Goal: Transaction & Acquisition: Purchase product/service

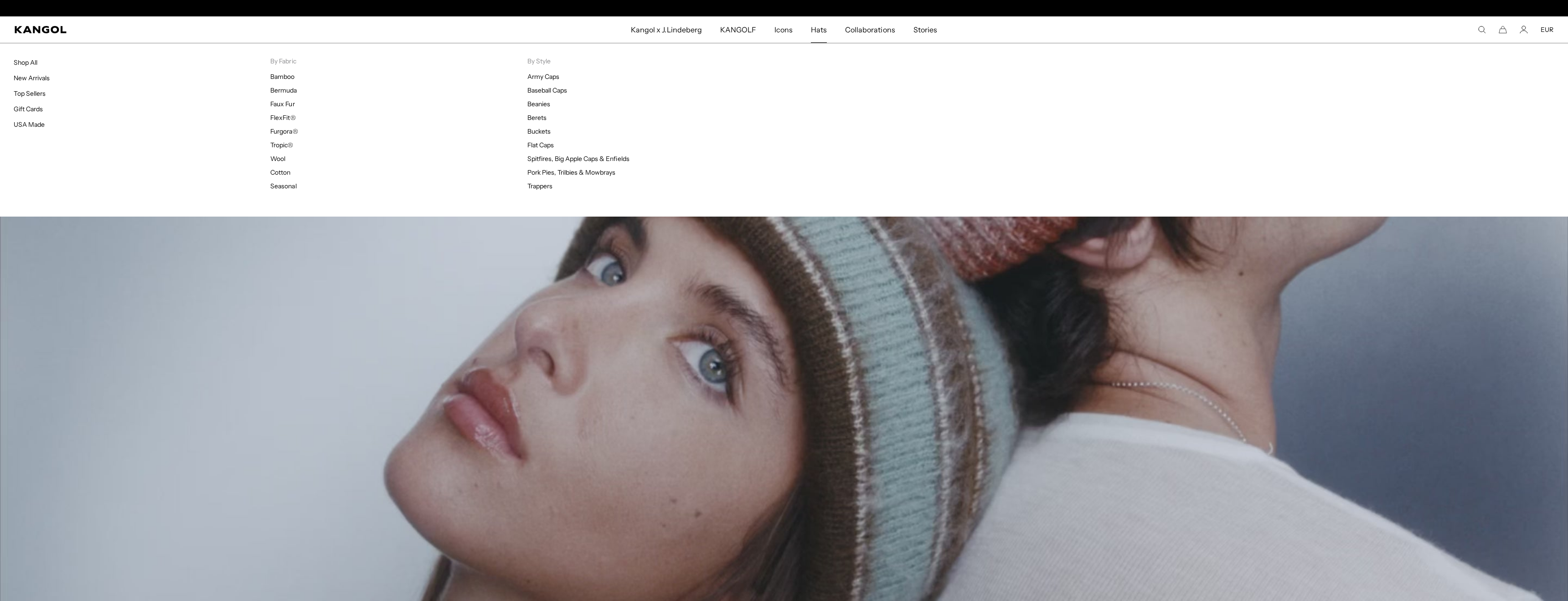
scroll to position [0, 188]
click at [820, 36] on span "Hats" at bounding box center [819, 29] width 16 height 26
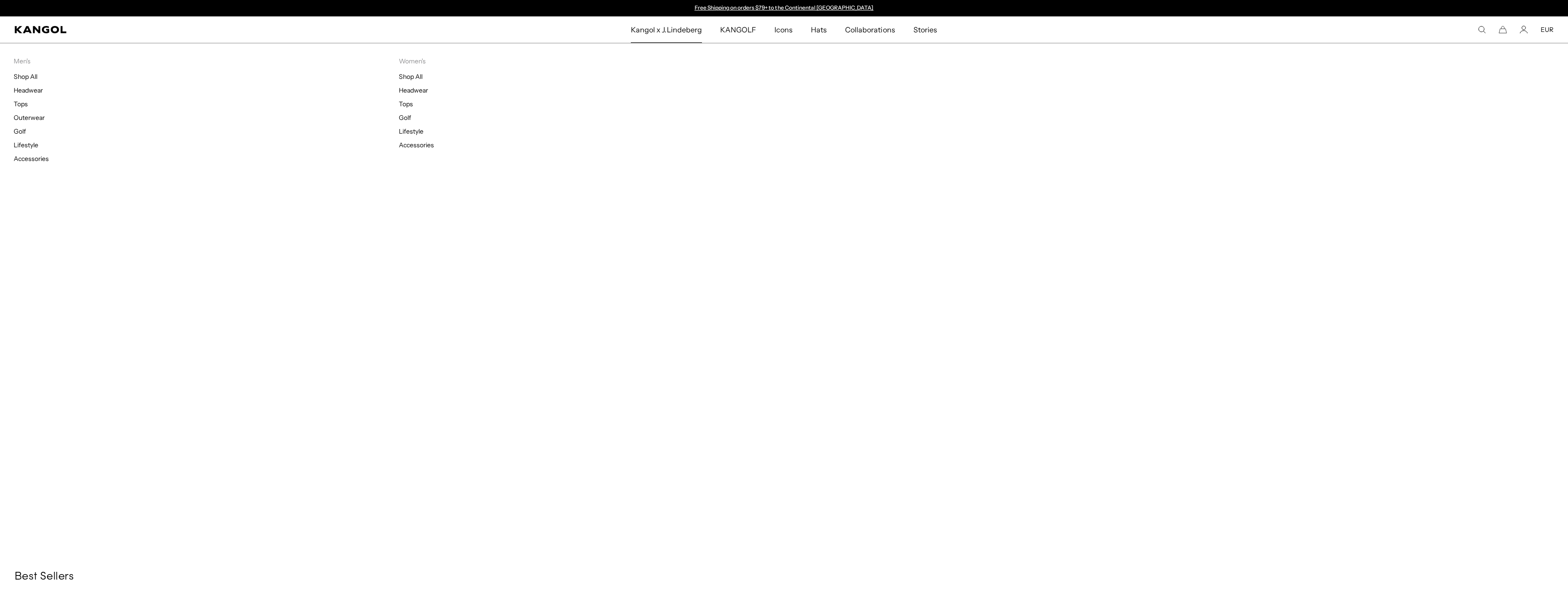
click at [693, 33] on span "Kangol x J.Lindeberg" at bounding box center [666, 29] width 71 height 26
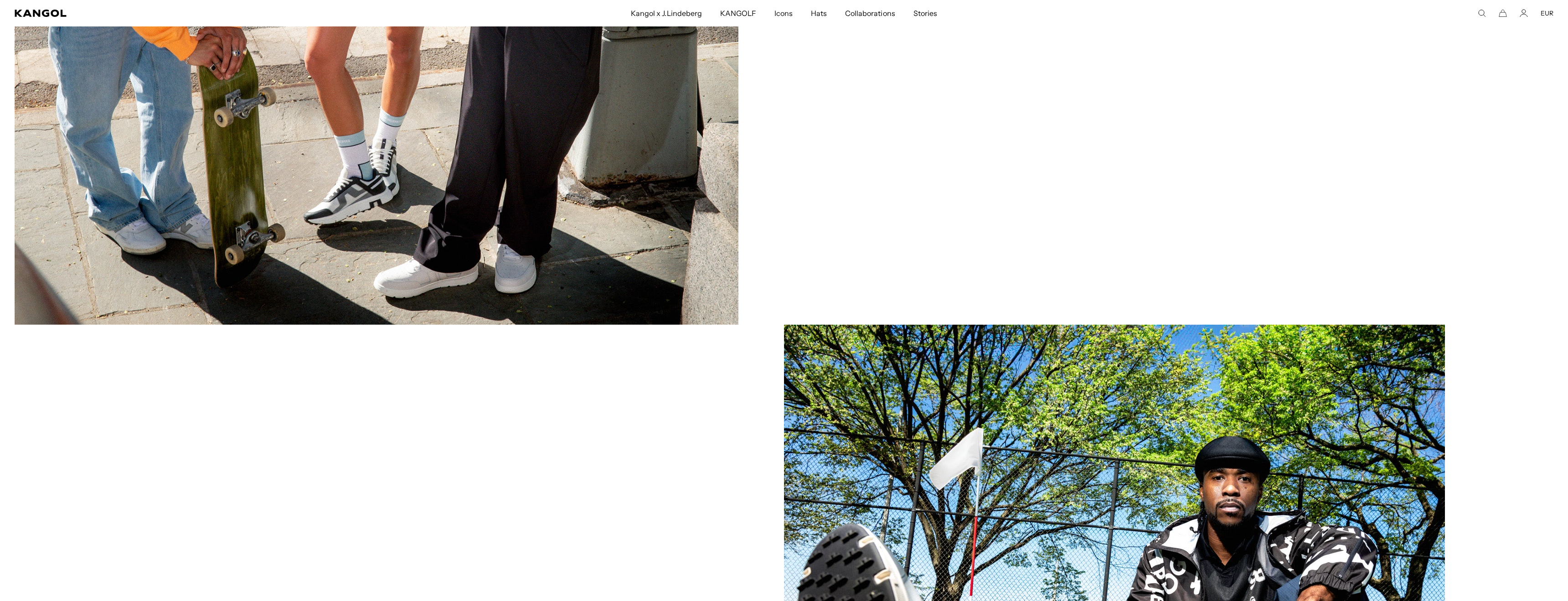
scroll to position [1249, 0]
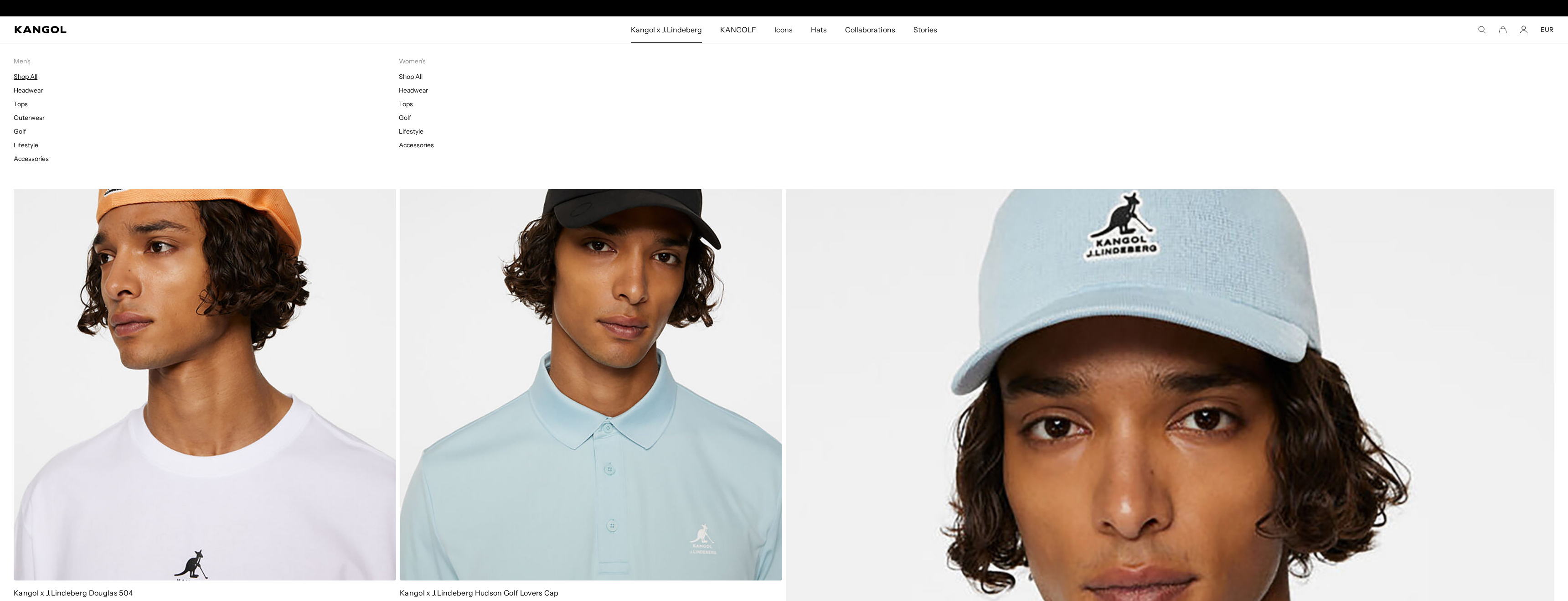
click at [26, 76] on link "Shop All" at bounding box center [25, 76] width 24 height 8
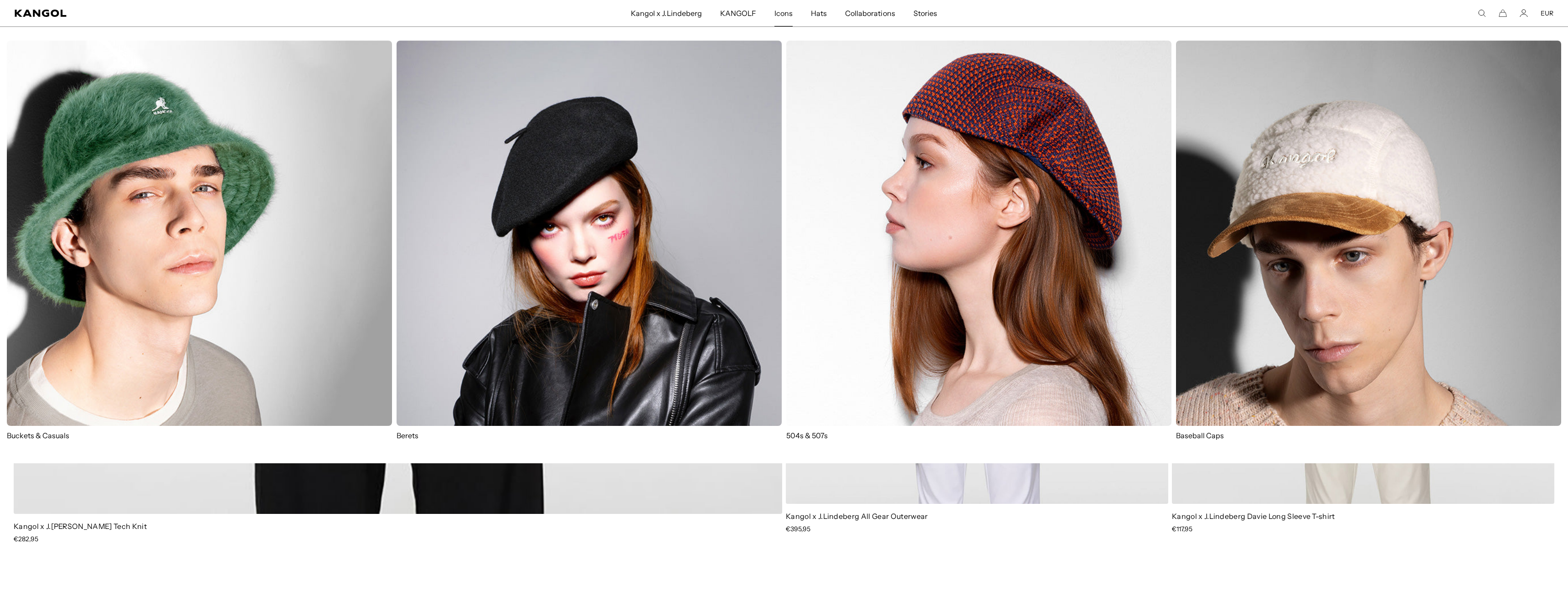
click at [772, 15] on link "Icons" at bounding box center [783, 13] width 37 height 26
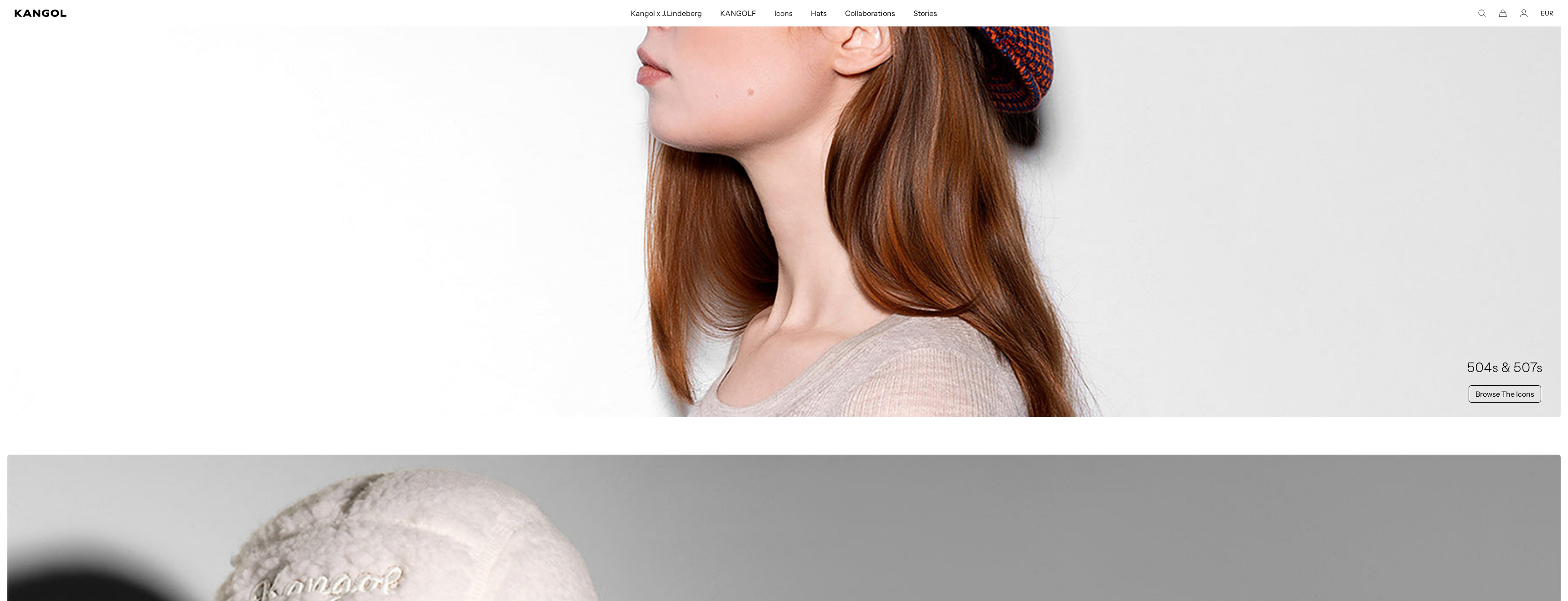
scroll to position [1132, 0]
click at [744, 278] on div "504s & 507s Browse The Icons" at bounding box center [784, 81] width 1553 height 669
click at [1505, 398] on link "Browse The Icons" at bounding box center [1505, 393] width 72 height 17
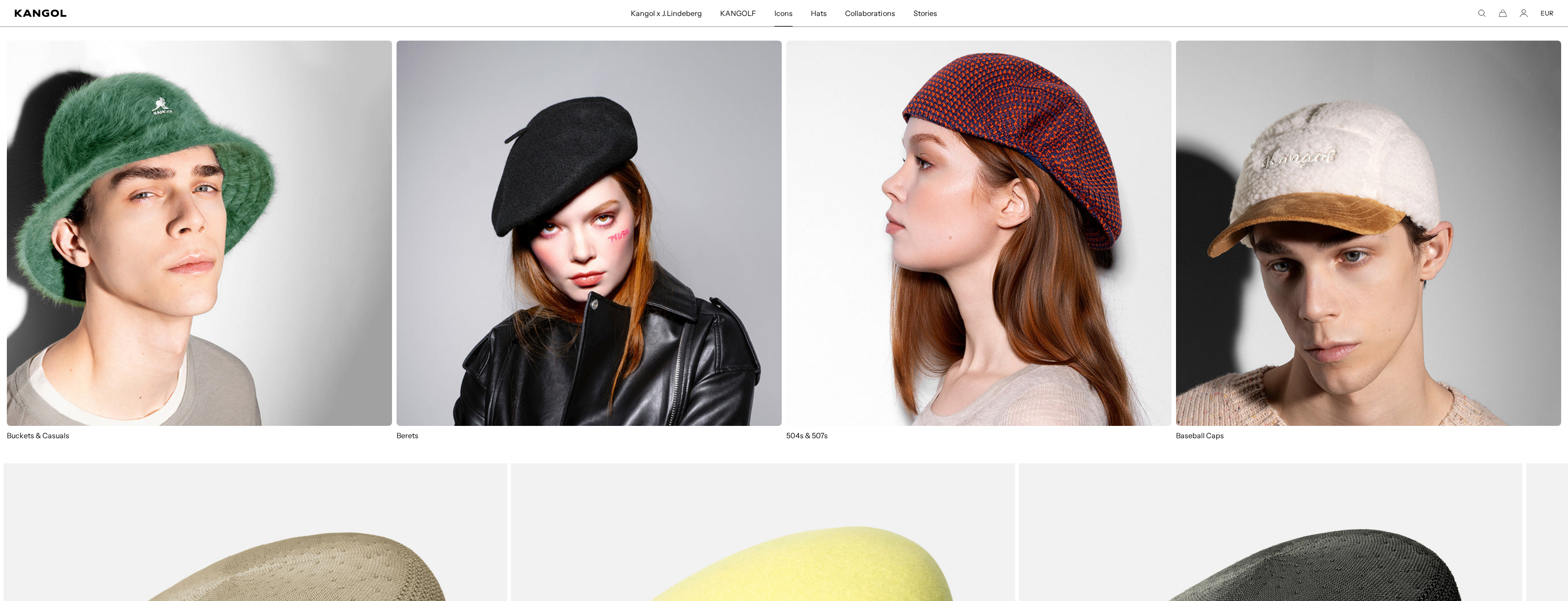
scroll to position [0, 188]
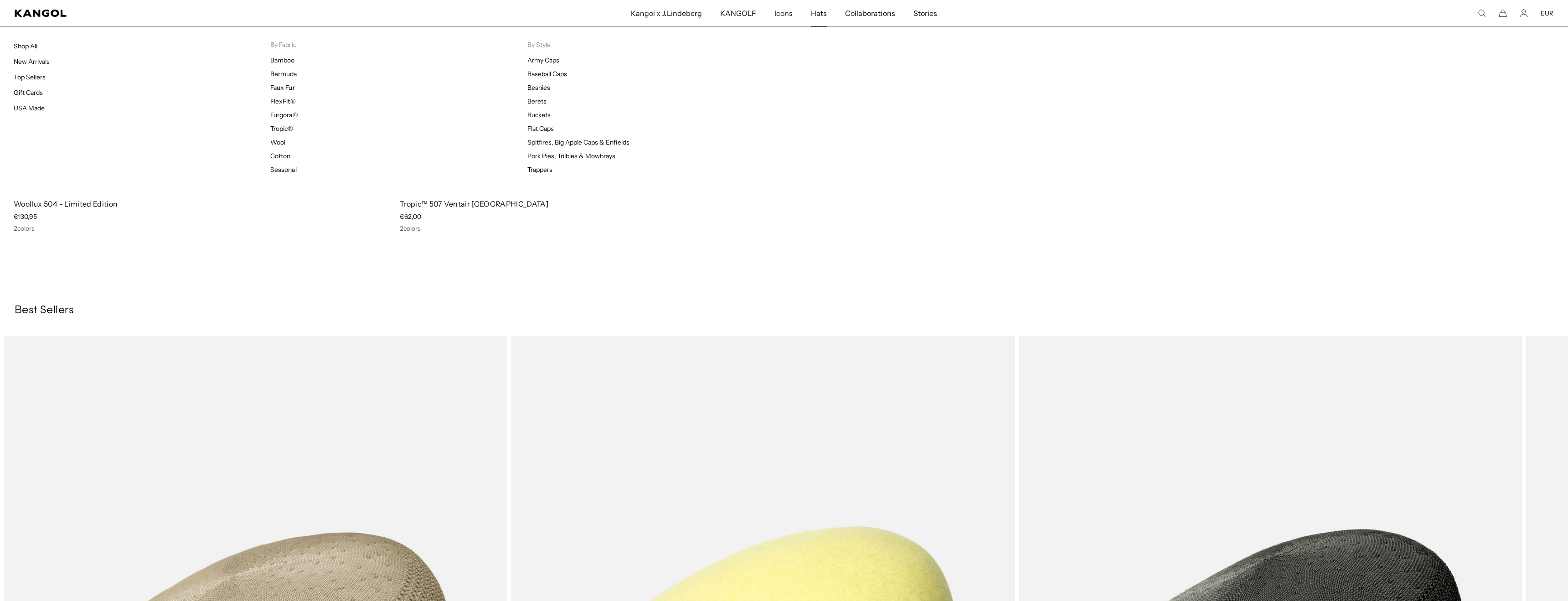
click at [821, 13] on span "Hats" at bounding box center [819, 13] width 16 height 26
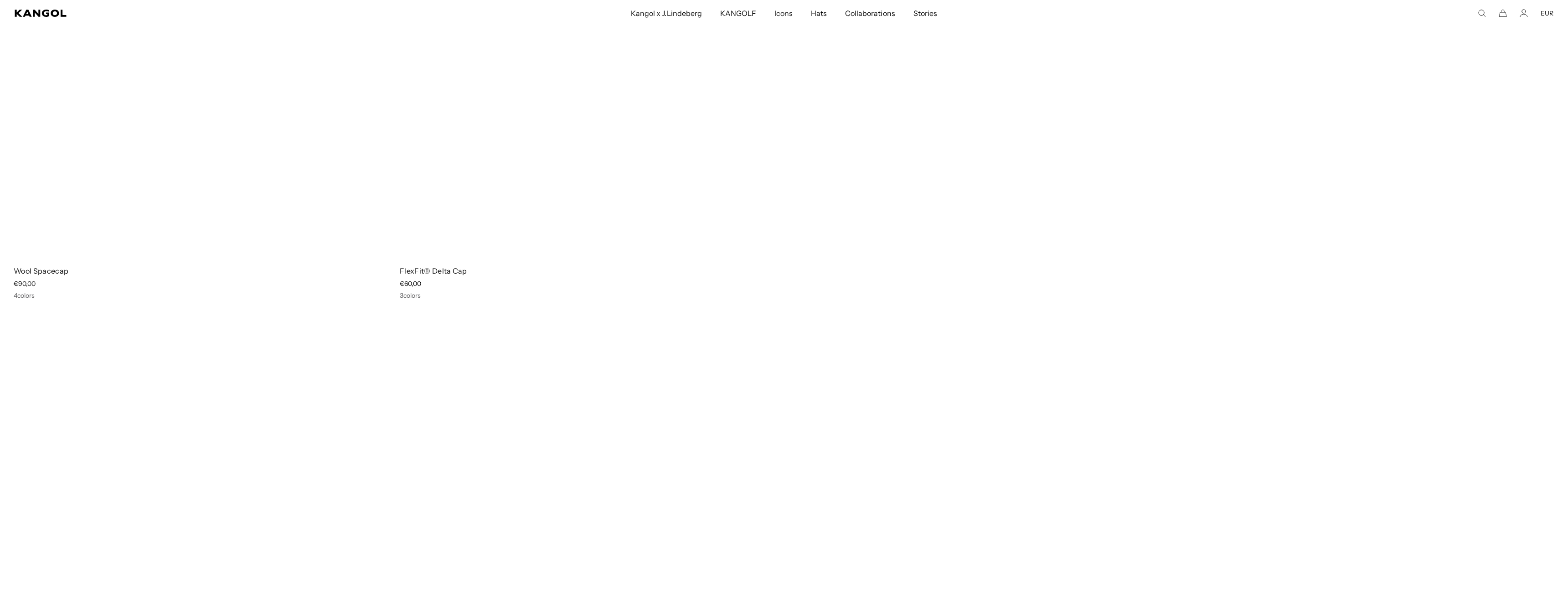
scroll to position [15770, 0]
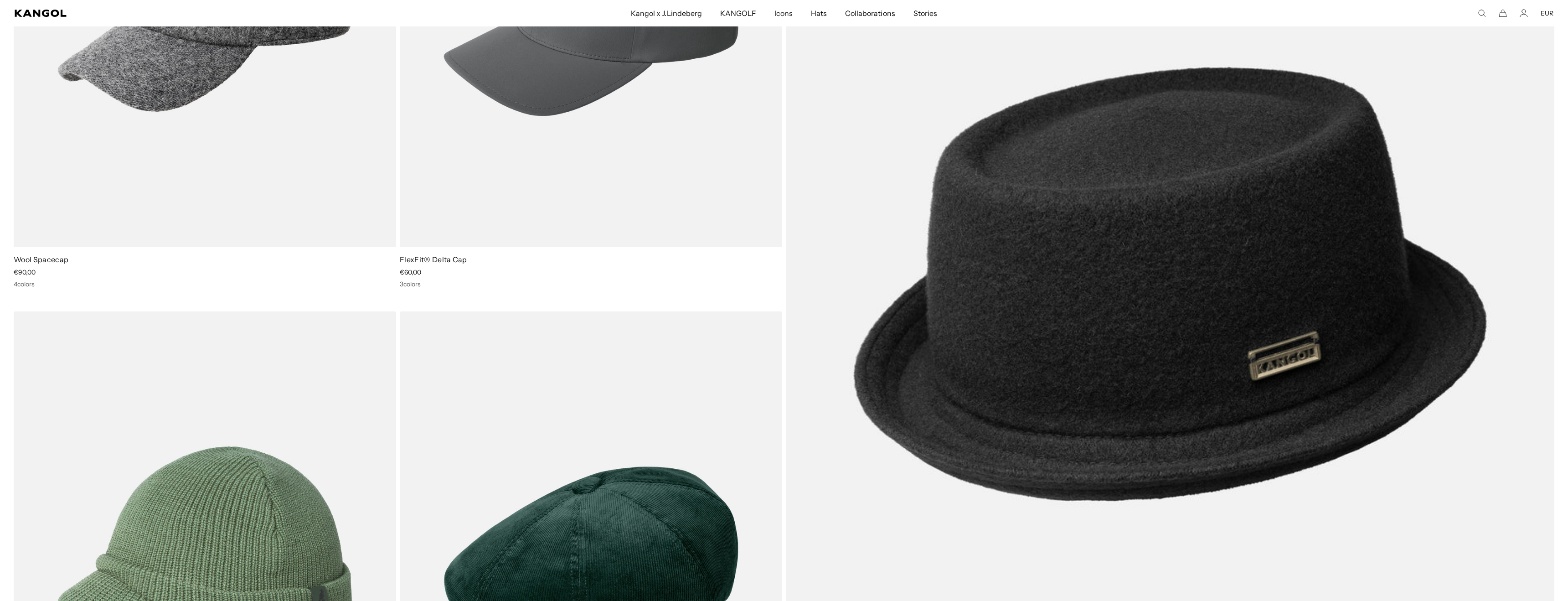
click at [727, 21] on span "KANGOLF" at bounding box center [738, 13] width 36 height 26
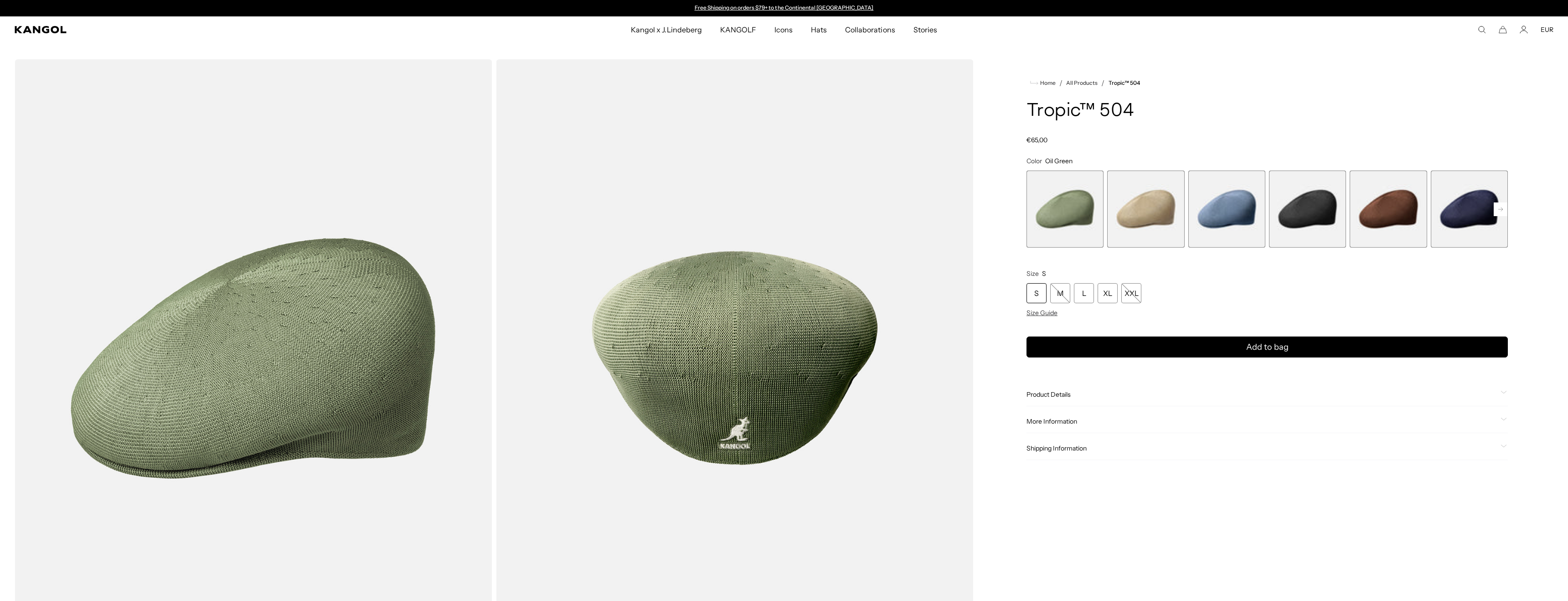
click at [1501, 211] on rect at bounding box center [1500, 209] width 13 height 13
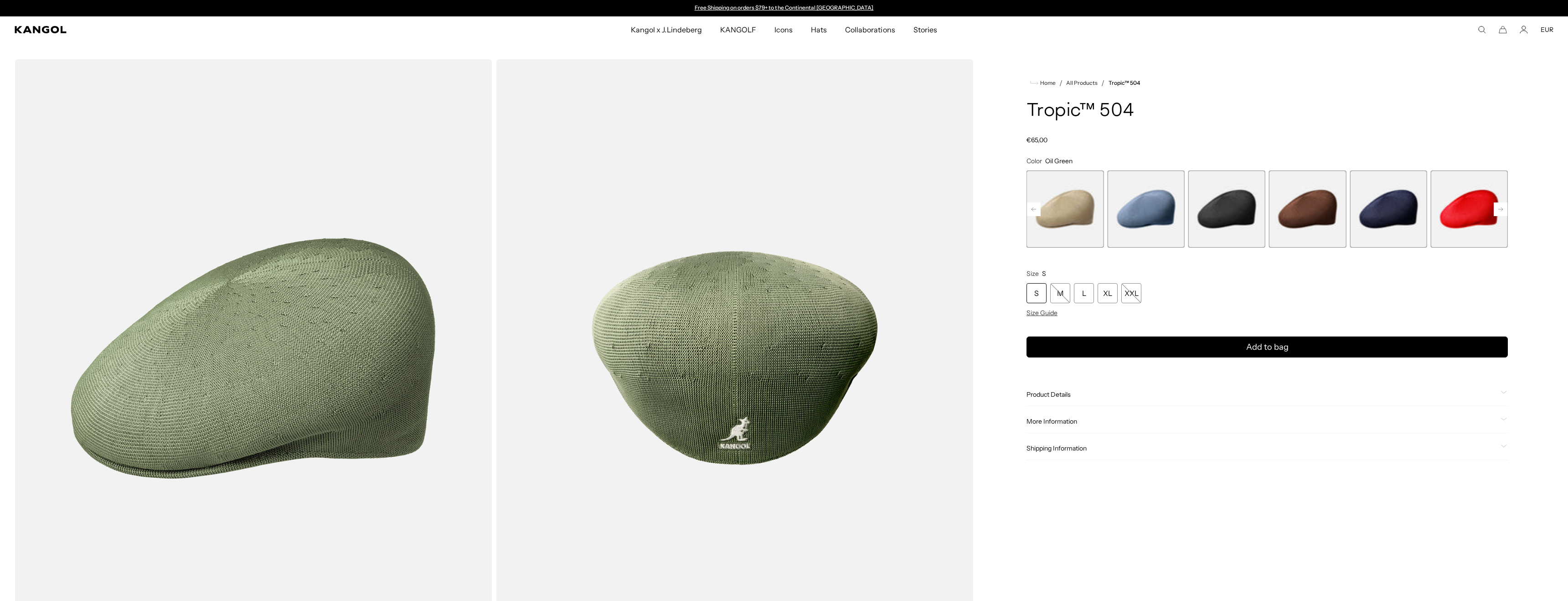
click at [1501, 211] on rect at bounding box center [1500, 209] width 13 height 13
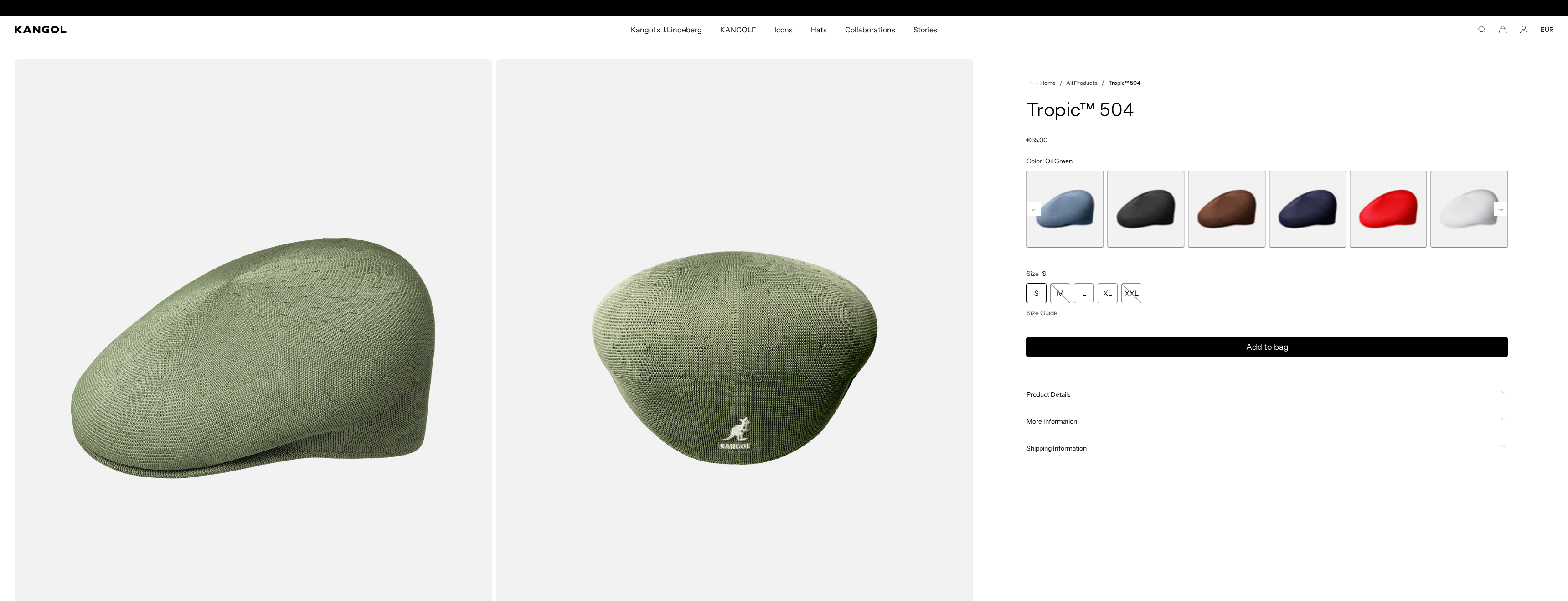
scroll to position [0, 188]
click at [1501, 211] on rect at bounding box center [1500, 209] width 13 height 13
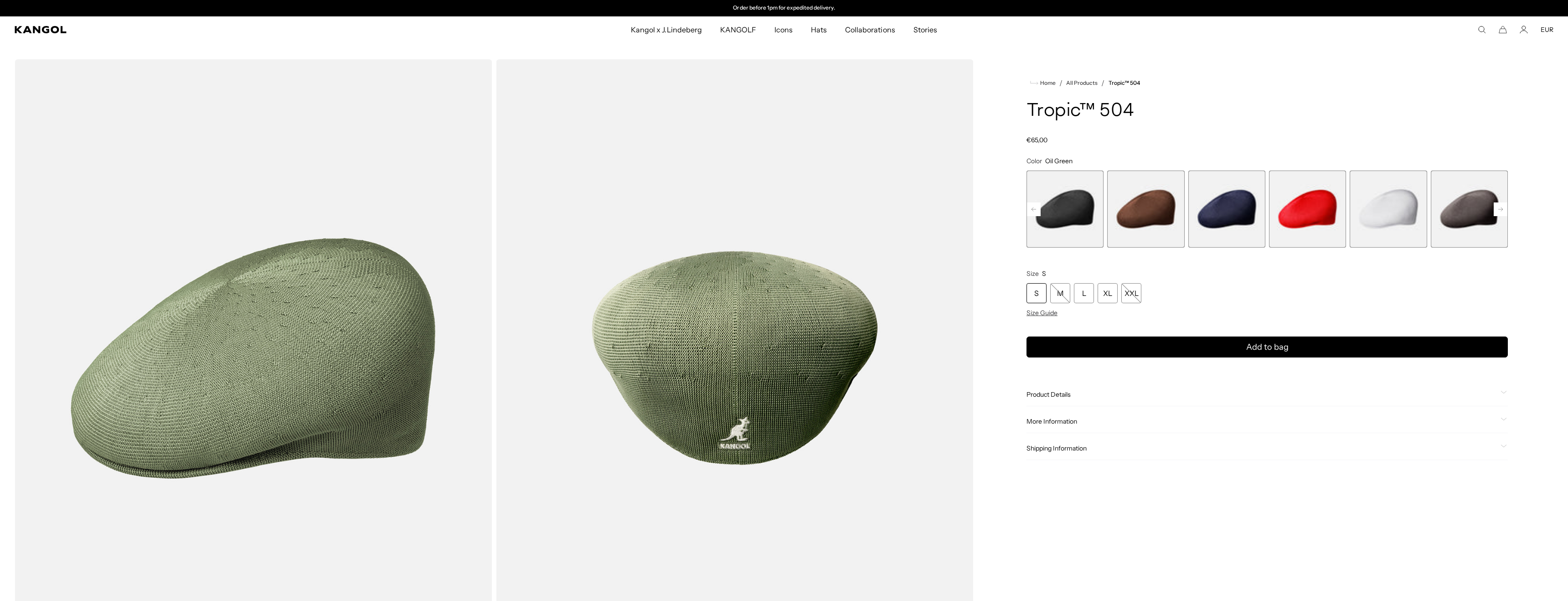
click at [1501, 211] on rect at bounding box center [1500, 209] width 13 height 13
click at [1501, 211] on div "Previous Next Oil Green Variant sold out or unavailable Beige Variant sold out …" at bounding box center [1267, 209] width 481 height 77
click at [1394, 211] on span "8 of 9" at bounding box center [1388, 209] width 77 height 77
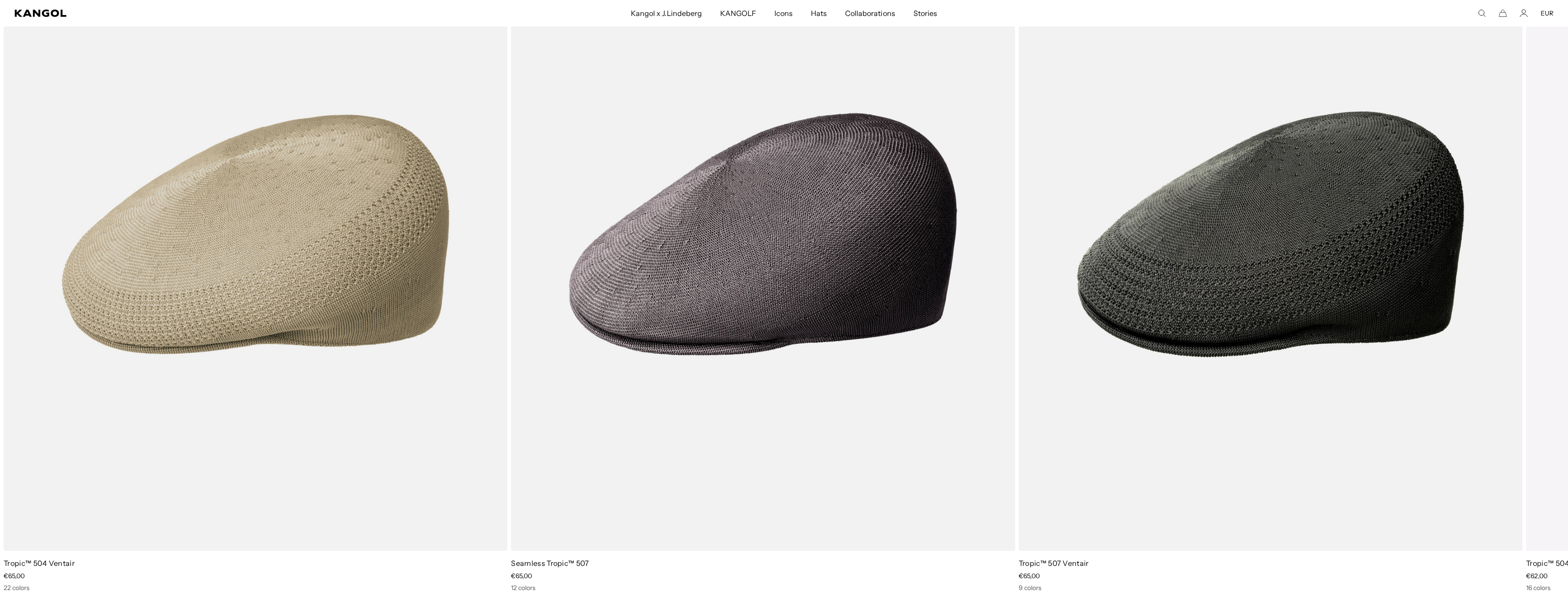
scroll to position [0, 188]
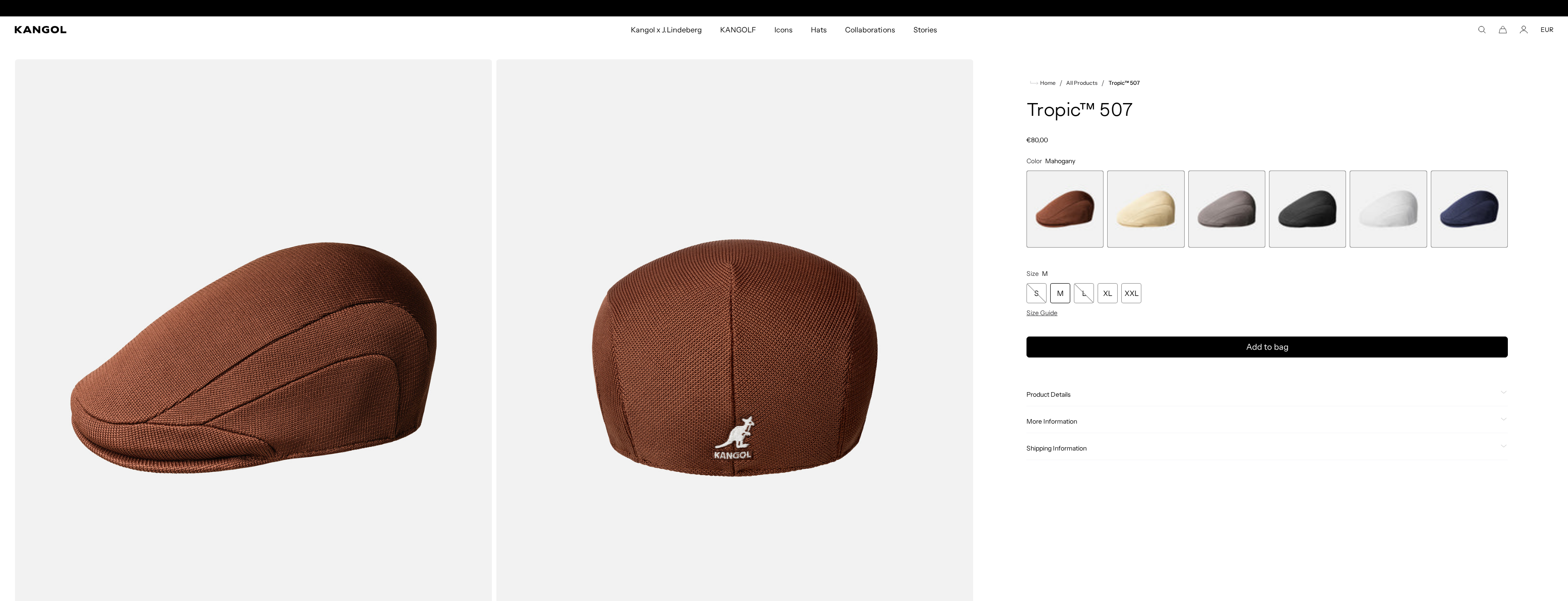
click at [734, 340] on img "Gallery Viewer" at bounding box center [735, 357] width 478 height 597
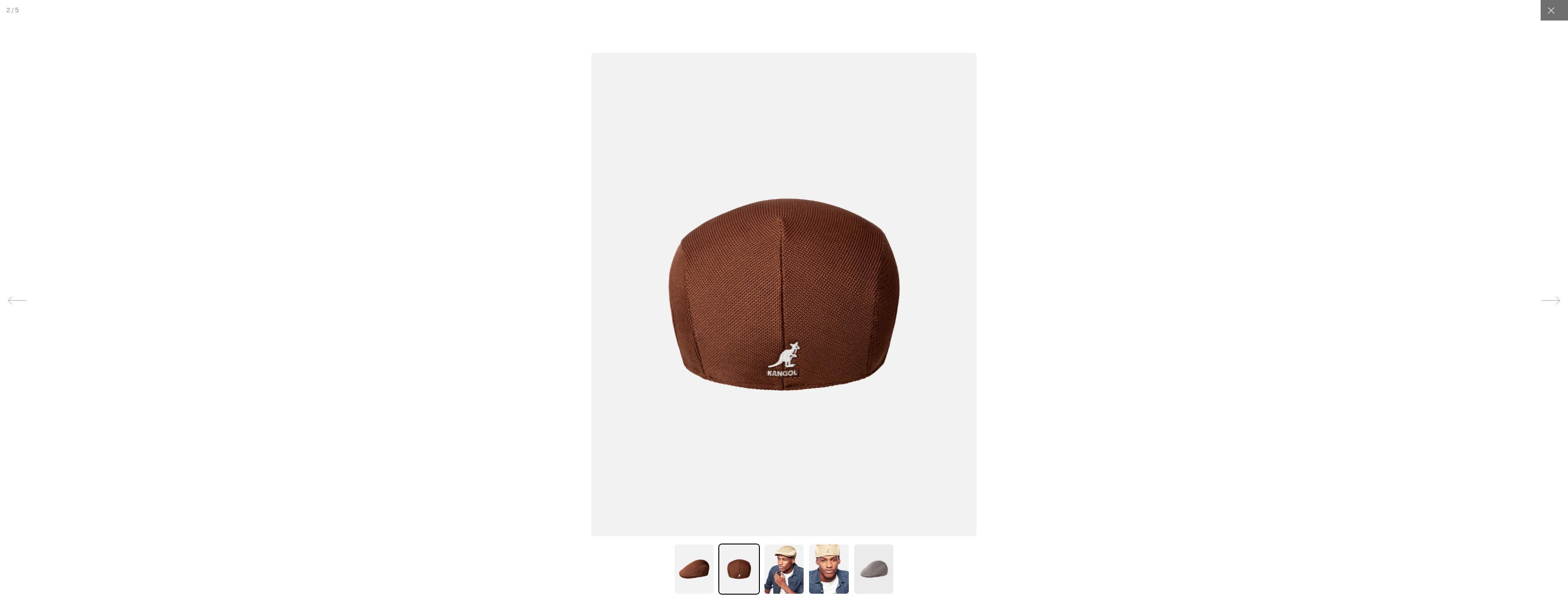
click at [850, 553] on div at bounding box center [784, 569] width 224 height 51
click at [838, 554] on img at bounding box center [828, 569] width 41 height 51
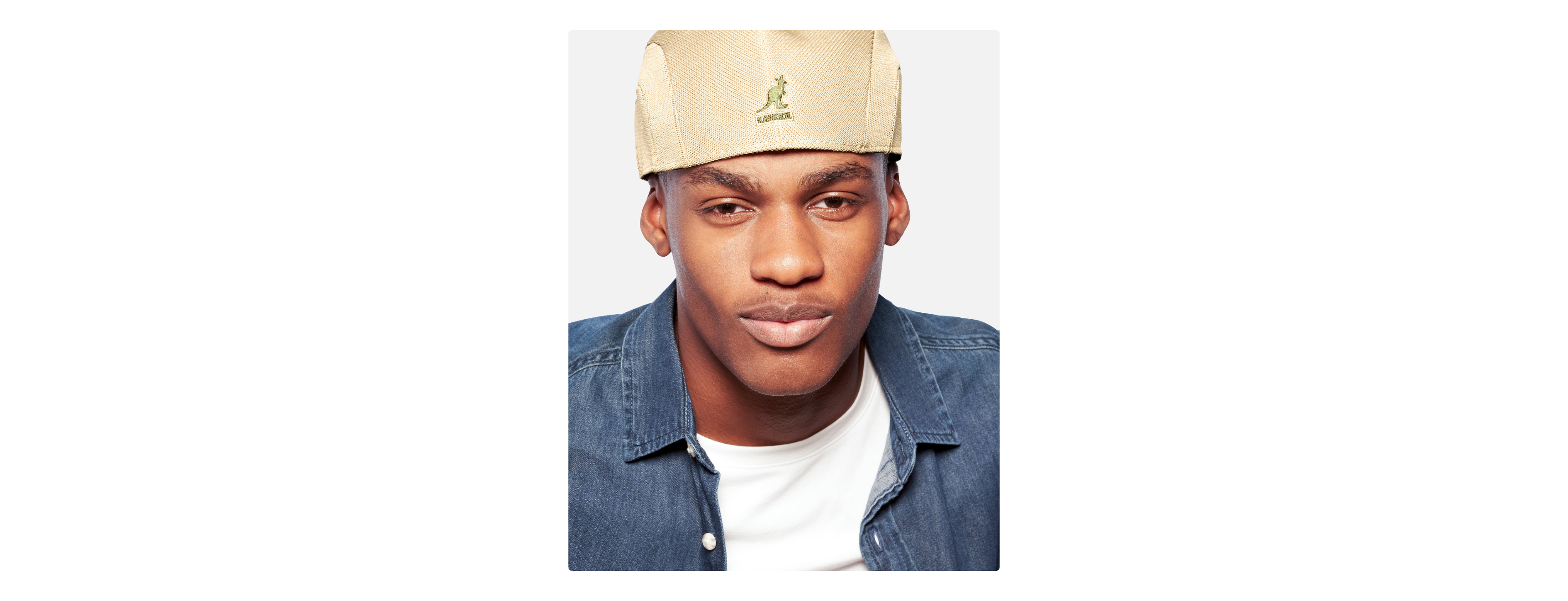
scroll to position [0, 188]
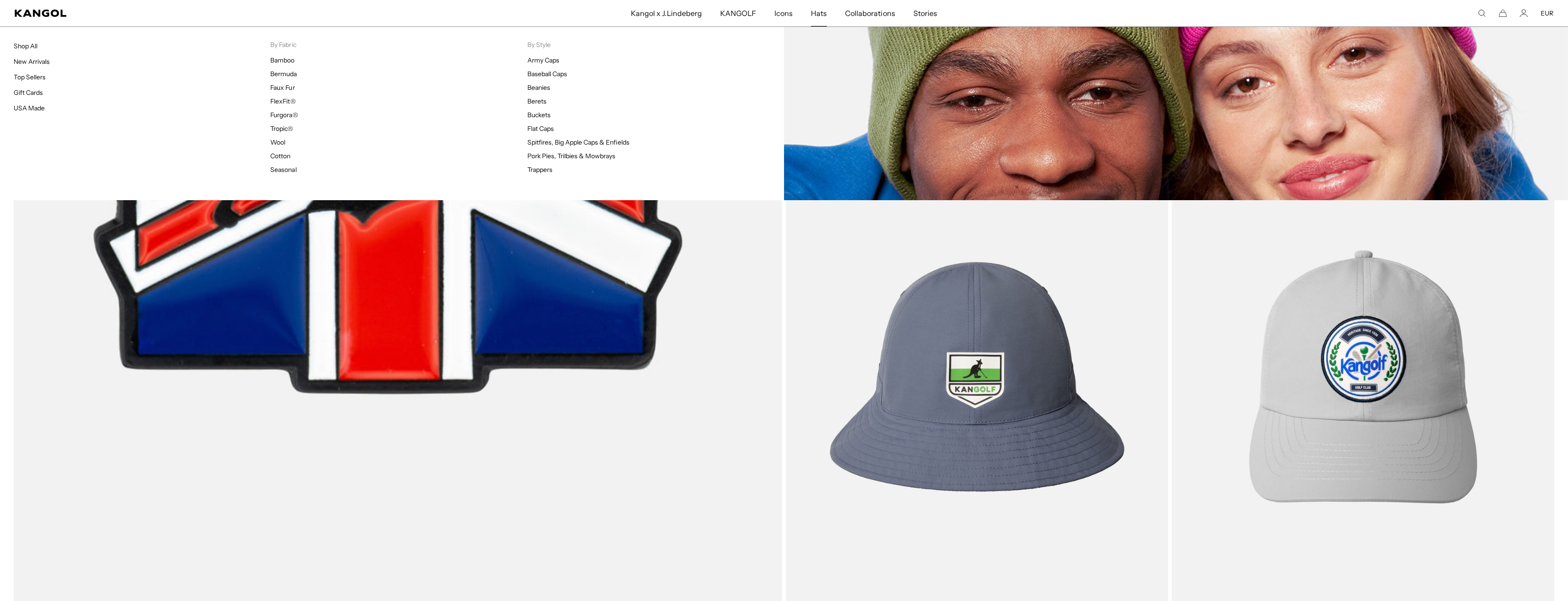
click at [817, 15] on span "Hats" at bounding box center [819, 13] width 16 height 26
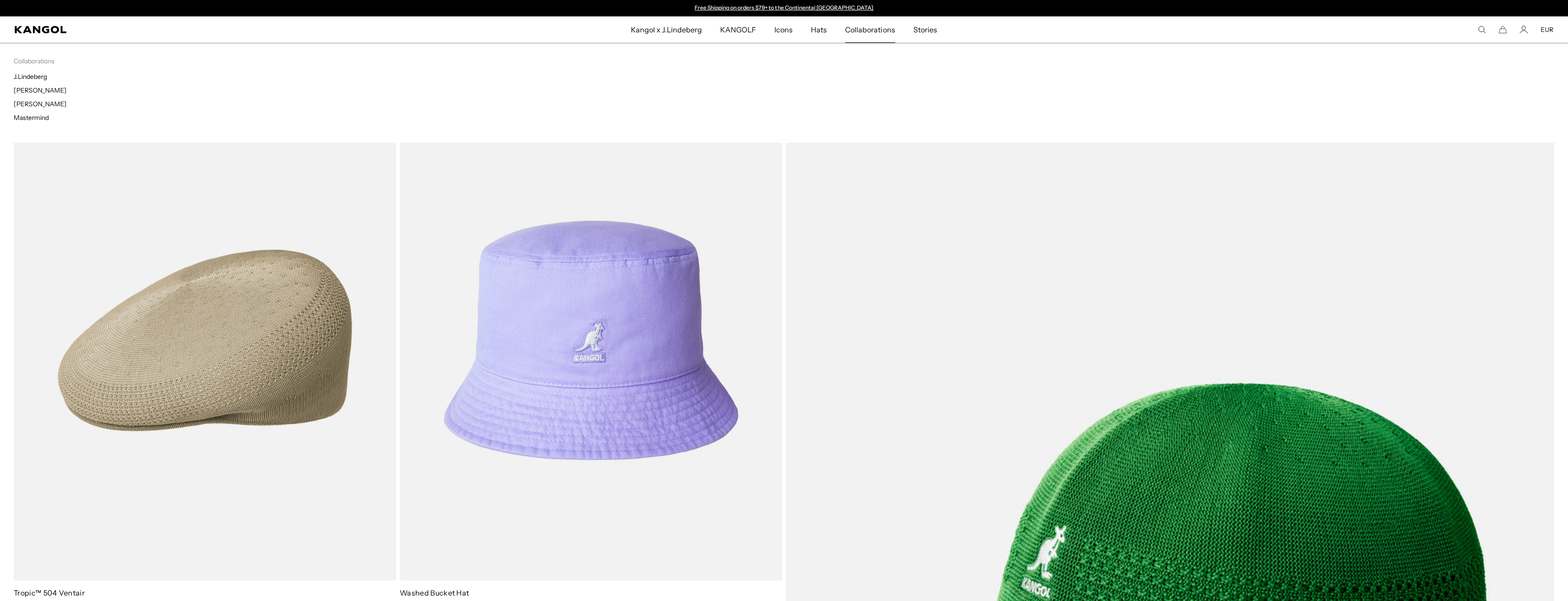
click at [852, 26] on span "Collaborations" at bounding box center [870, 29] width 50 height 26
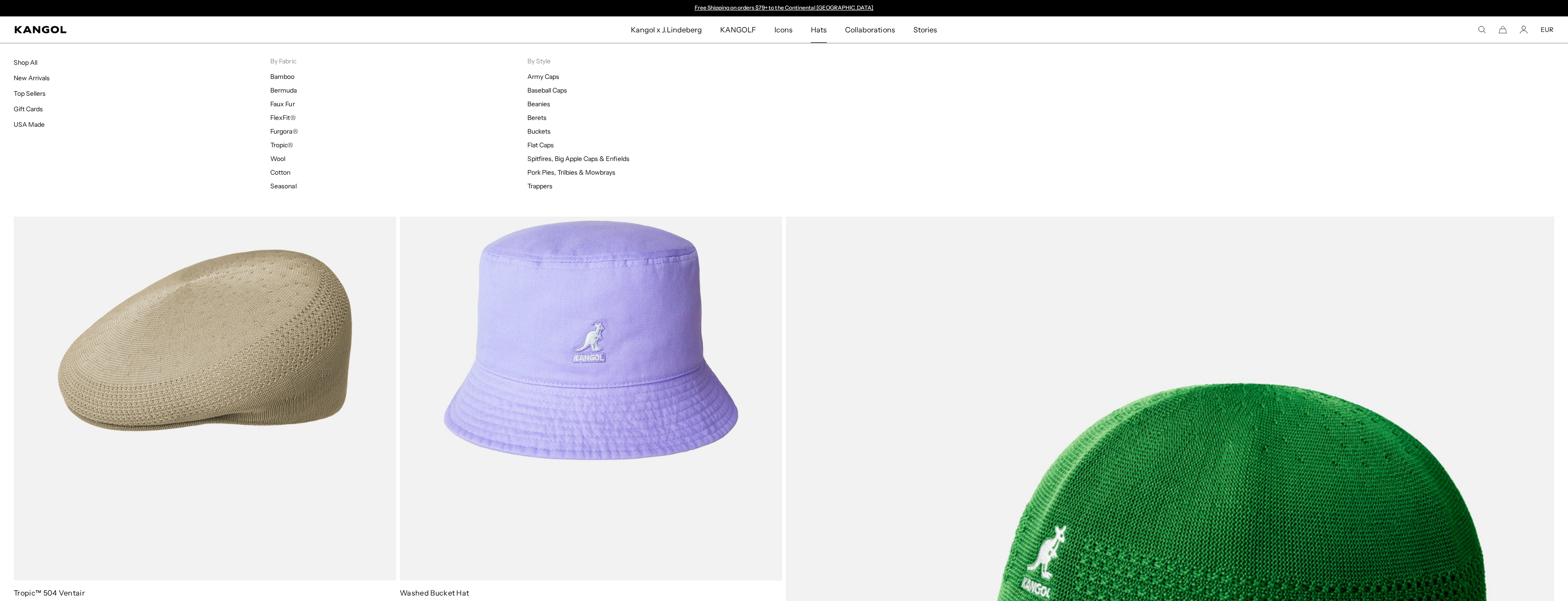
click at [813, 35] on span "Hats" at bounding box center [819, 29] width 16 height 26
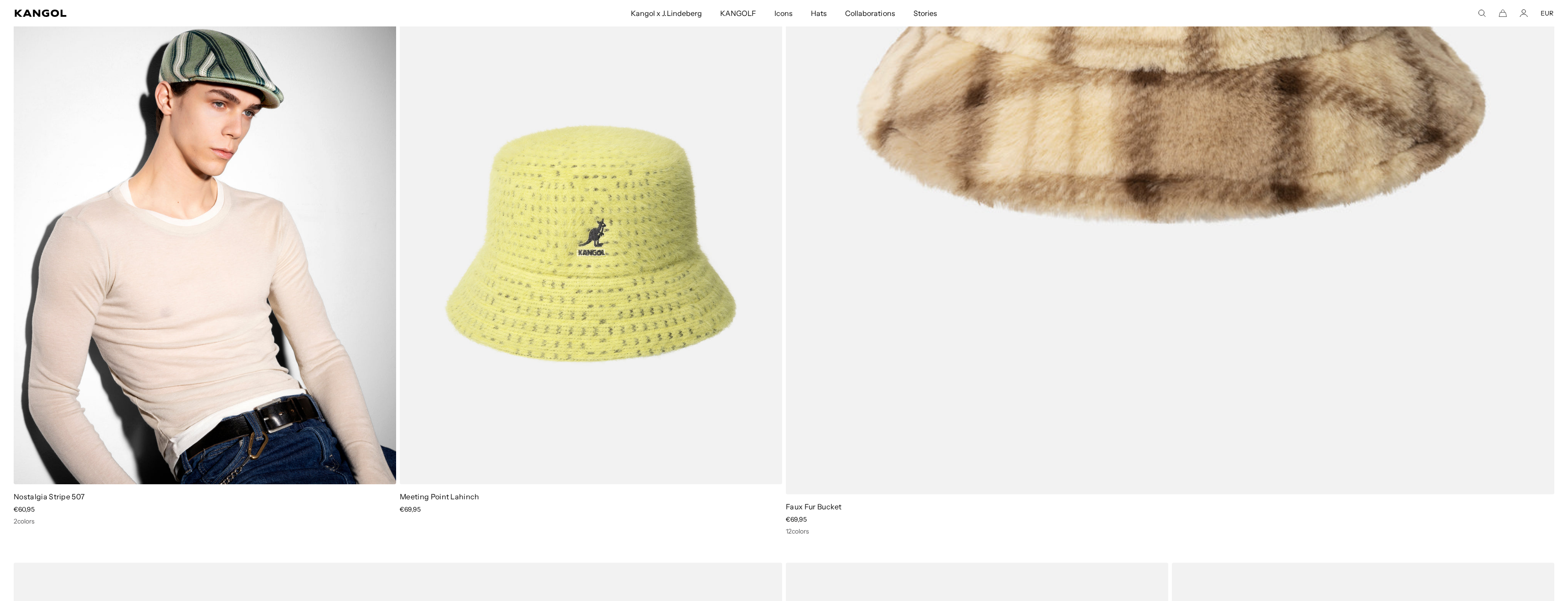
scroll to position [13871, 0]
click at [333, 222] on img at bounding box center [205, 244] width 382 height 480
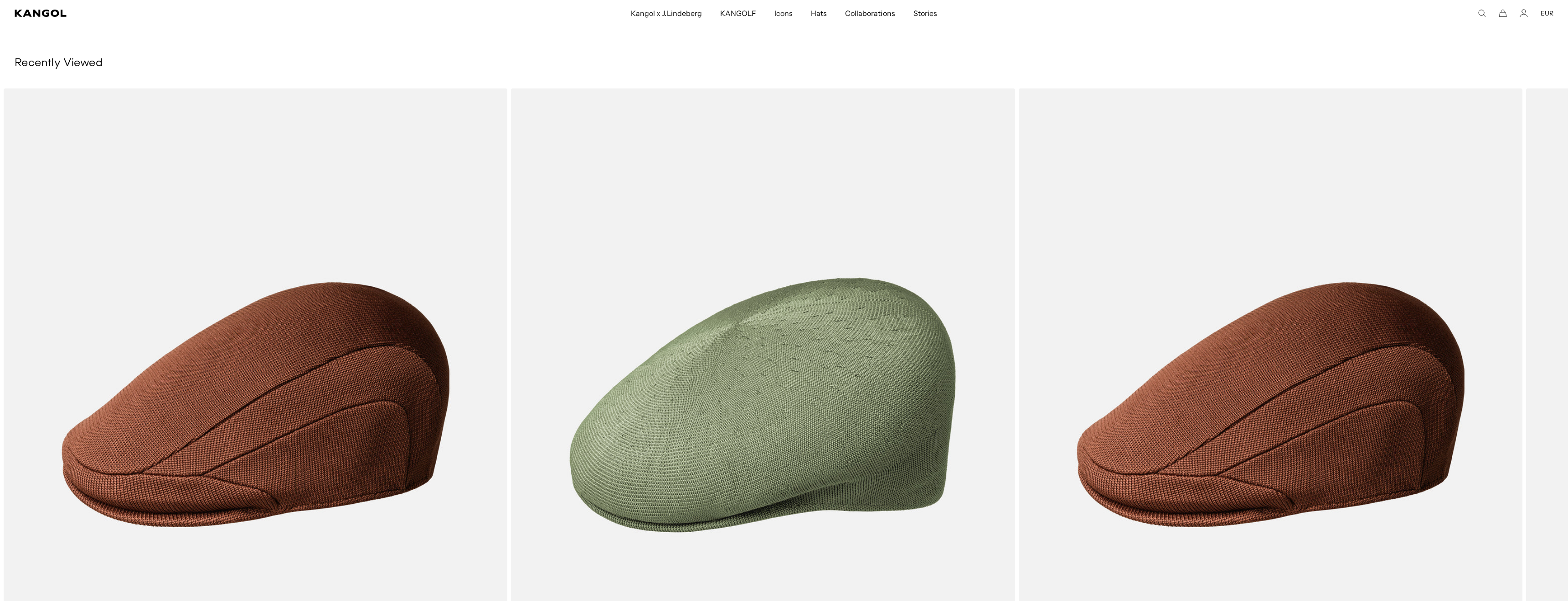
scroll to position [0, 188]
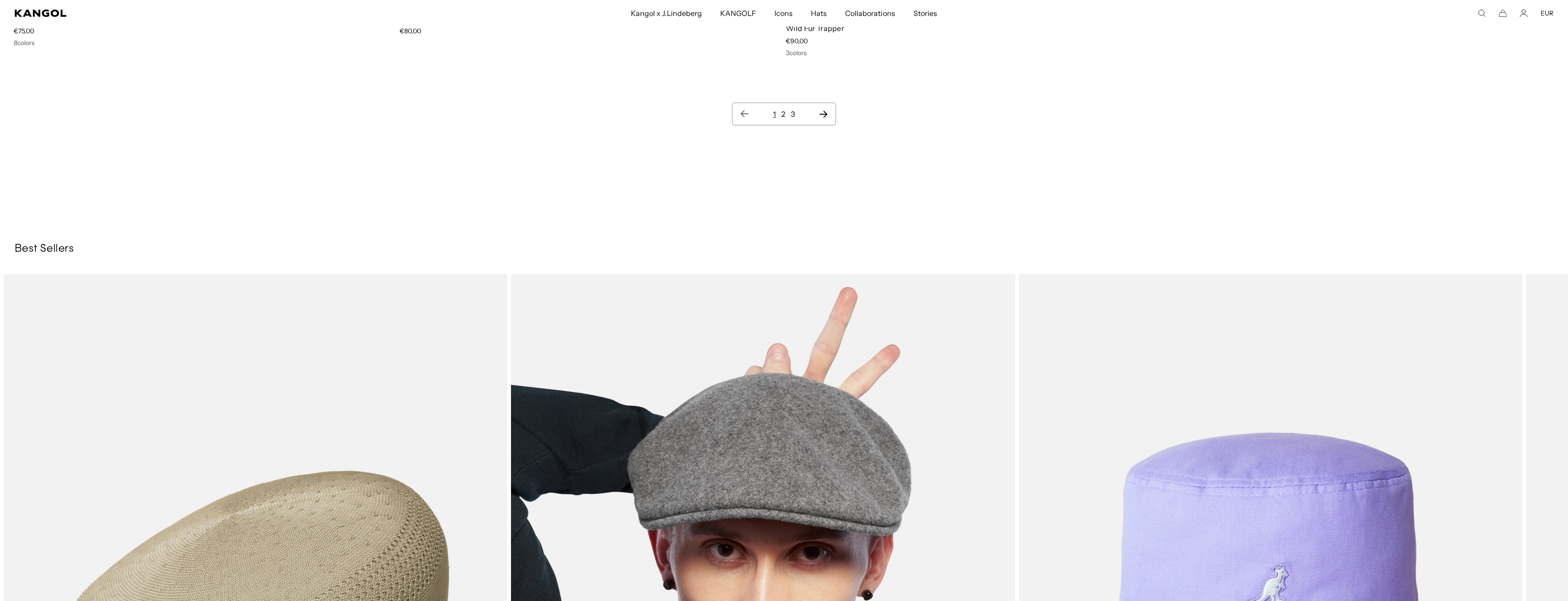
scroll to position [20762, 0]
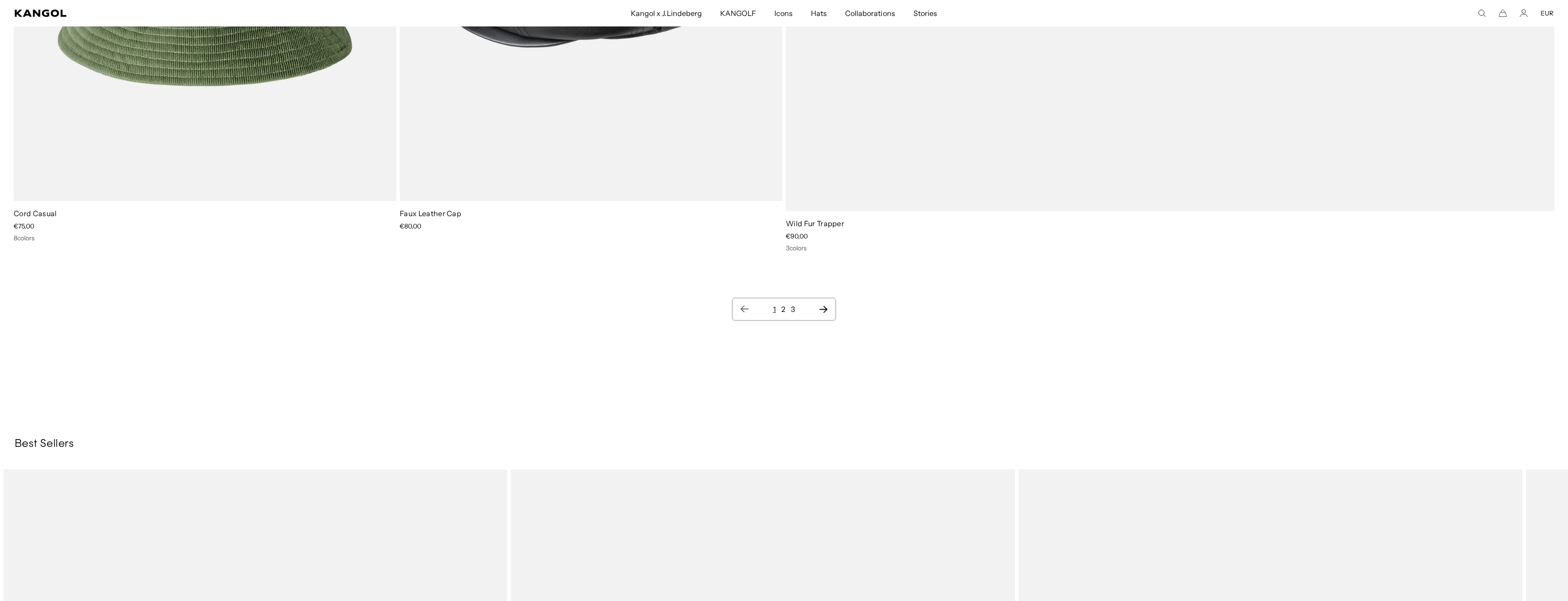
click at [780, 309] on ul "1 2 3" at bounding box center [783, 309] width 88 height 11
click at [785, 309] on link "2" at bounding box center [783, 309] width 4 height 9
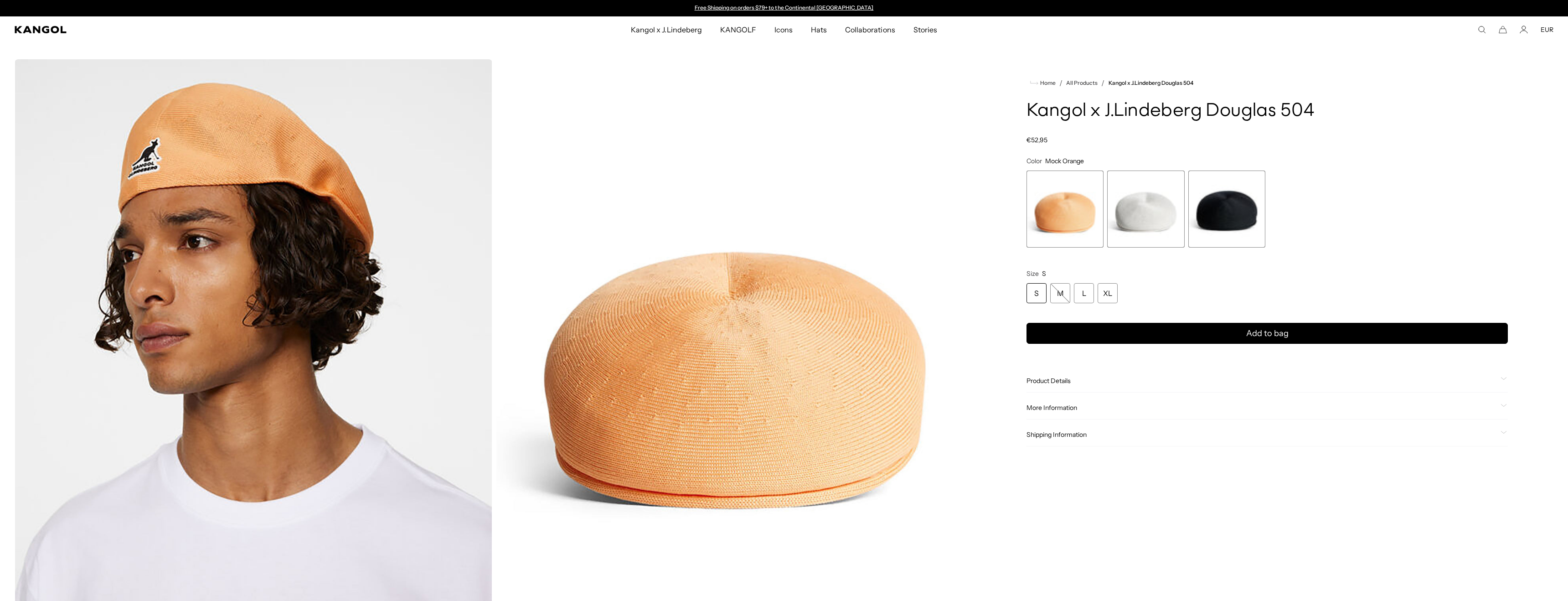
click at [1149, 212] on span "2 of 3" at bounding box center [1146, 209] width 77 height 77
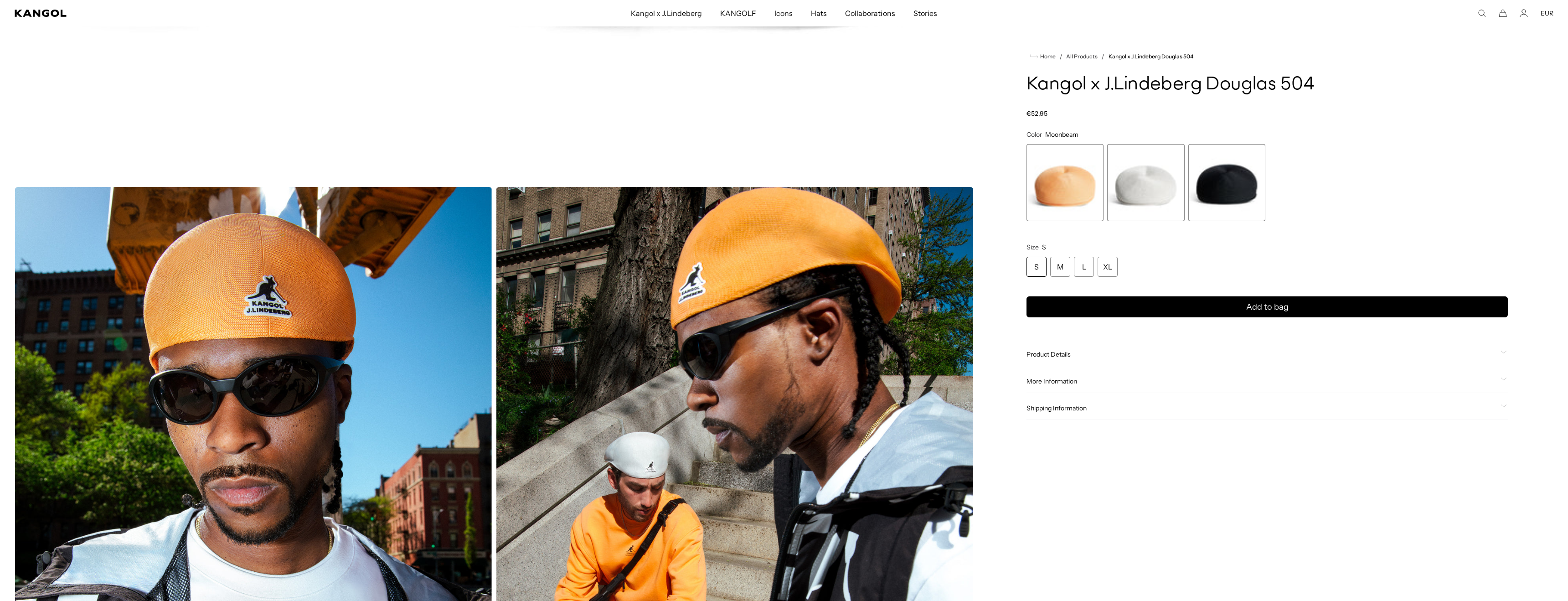
click at [1071, 353] on span "Product Details" at bounding box center [1261, 354] width 471 height 8
click at [1076, 392] on div "More Information Style ID GMAC14928 Shape 504 Fabrication Tropic USA Made or Im…" at bounding box center [1267, 399] width 481 height 23
click at [1075, 396] on span "More Information" at bounding box center [1261, 398] width 471 height 8
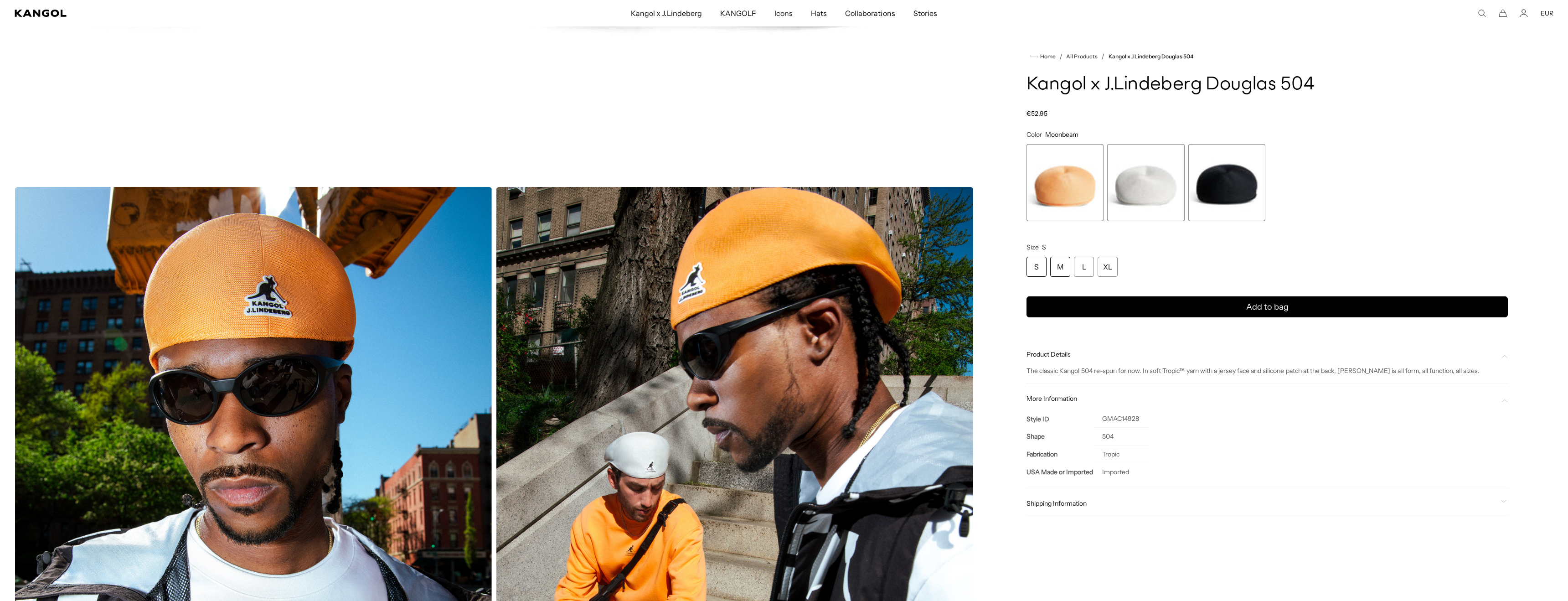
click at [1063, 267] on div "M" at bounding box center [1060, 267] width 20 height 20
